Goal: Use online tool/utility: Utilize a website feature to perform a specific function

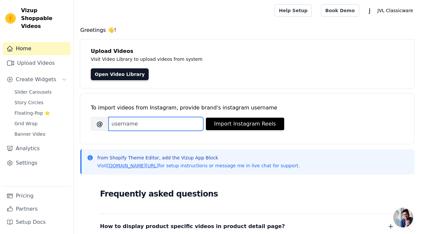
click at [170, 124] on input "Brand's Instagram Username" at bounding box center [156, 124] width 95 height 14
click at [151, 123] on input "j" at bounding box center [156, 124] width 95 height 14
paste input "vlclassicwarellp"
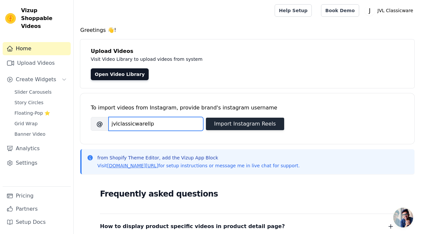
type input "jvlclassicwarellp"
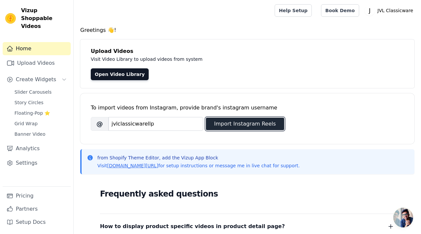
click at [236, 124] on button "Import Instagram Reels" at bounding box center [245, 124] width 78 height 12
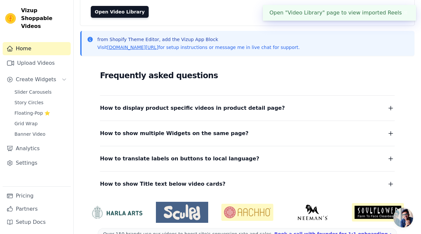
scroll to position [74, 0]
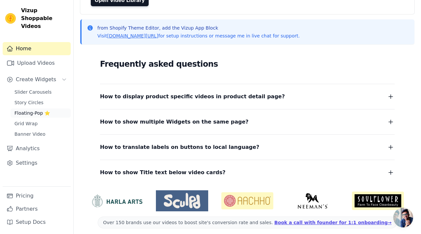
click at [35, 109] on link "Floating-Pop ⭐" at bounding box center [41, 113] width 60 height 9
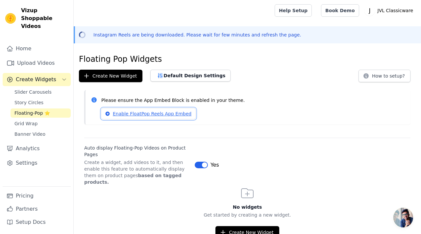
click at [163, 113] on link "Enable FloatPop Reels App Embed" at bounding box center [148, 113] width 94 height 11
click at [42, 98] on link "Story Circles" at bounding box center [41, 102] width 60 height 9
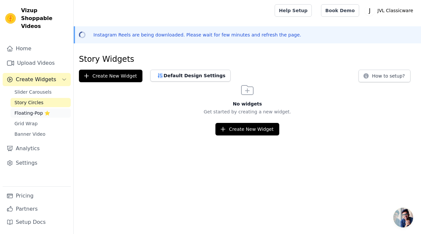
click at [41, 110] on span "Floating-Pop ⭐" at bounding box center [32, 113] width 36 height 7
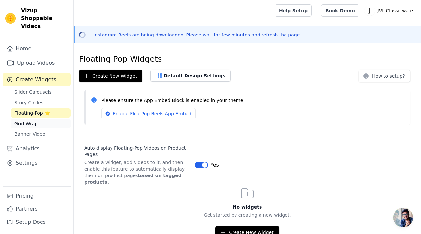
click at [35, 120] on span "Grid Wrap" at bounding box center [25, 123] width 23 height 7
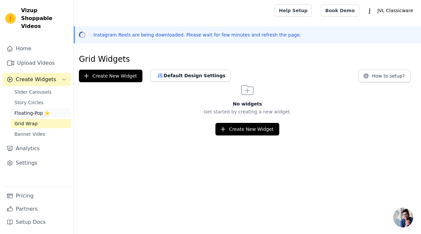
click at [43, 110] on span "Floating-Pop ⭐" at bounding box center [32, 113] width 36 height 7
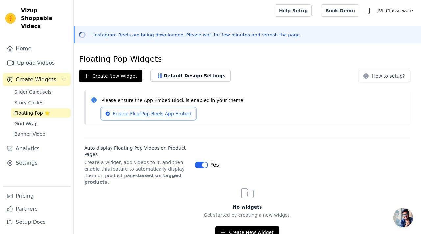
click at [175, 115] on link "Enable FloatPop Reels App Embed" at bounding box center [148, 113] width 94 height 11
click at [276, 82] on div "Floating Pop Widgets Create New Widget Default Design Settings How to setup? Pl…" at bounding box center [247, 146] width 347 height 185
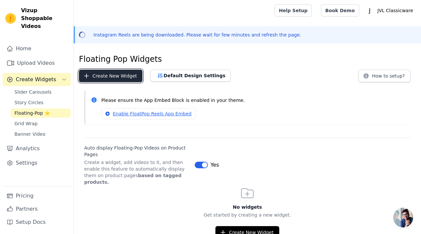
click at [118, 74] on button "Create New Widget" at bounding box center [110, 76] width 63 height 12
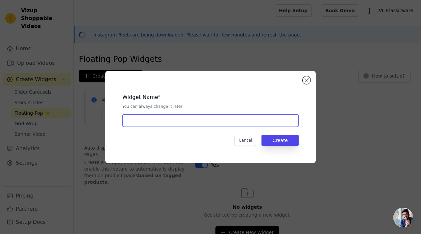
click at [162, 115] on input "text" at bounding box center [210, 120] width 176 height 12
type input "[PERSON_NAME] Idly Maker"
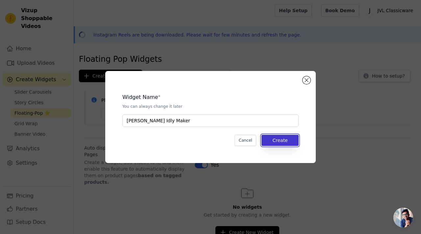
click at [276, 142] on button "Create" at bounding box center [279, 140] width 37 height 11
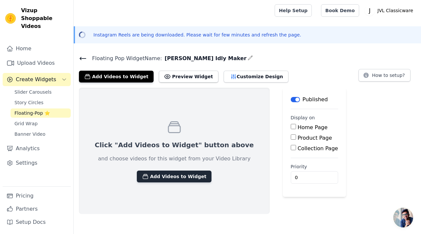
click at [145, 176] on button "Add Videos to Widget" at bounding box center [174, 177] width 75 height 12
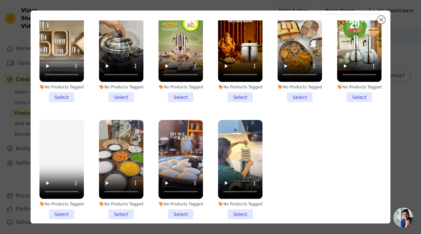
scroll to position [48, 0]
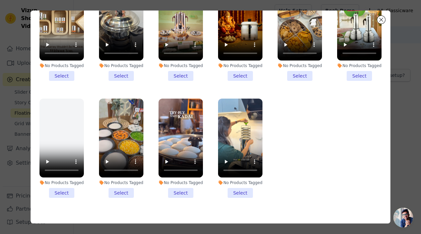
click at [234, 193] on li "No Products Tagged Select" at bounding box center [240, 148] width 44 height 99
click at [0, 0] on input "No Products Tagged Select" at bounding box center [0, 0] width 0 height 0
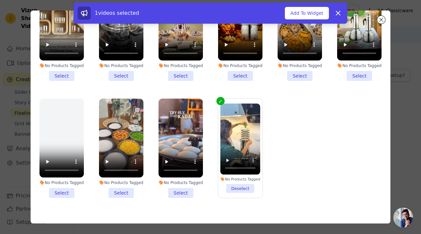
click at [234, 193] on label "No Products Tagged Deselect" at bounding box center [240, 148] width 45 height 100
click at [0, 0] on input "No Products Tagged Deselect" at bounding box center [0, 0] width 0 height 0
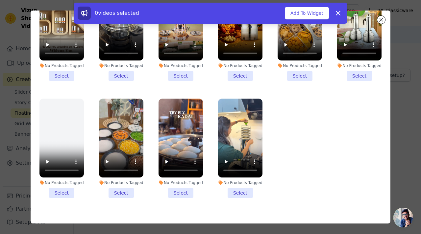
click at [234, 193] on li "No Products Tagged Select" at bounding box center [240, 148] width 44 height 99
click at [0, 0] on input "No Products Tagged Select" at bounding box center [0, 0] width 0 height 0
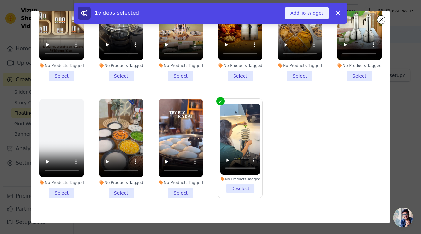
click at [306, 13] on button "Add To Widget" at bounding box center [307, 13] width 44 height 12
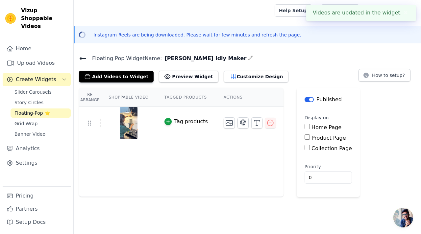
click at [174, 121] on div "Tag products" at bounding box center [191, 122] width 34 height 8
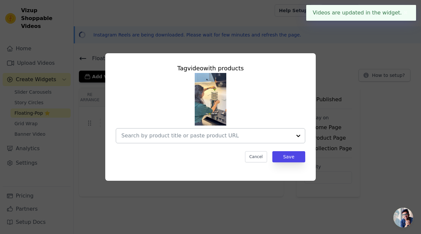
click at [185, 136] on input "text" at bounding box center [206, 136] width 170 height 8
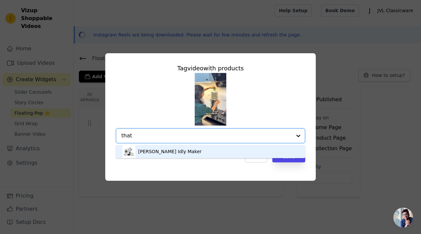
type input "thatt"
click at [145, 155] on div "[PERSON_NAME] Idly Maker" at bounding box center [210, 151] width 176 height 13
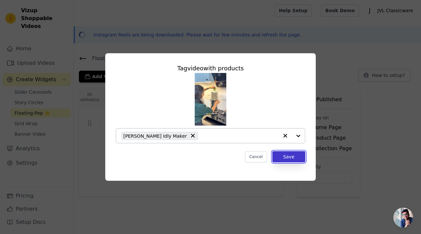
click at [283, 159] on button "Save" at bounding box center [288, 156] width 33 height 11
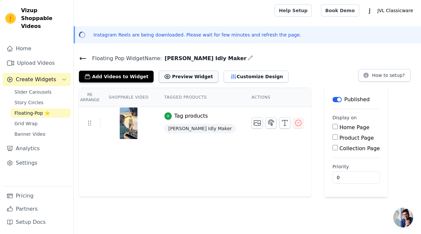
click at [191, 77] on button "Preview Widget" at bounding box center [188, 77] width 59 height 12
